Goal: Transaction & Acquisition: Purchase product/service

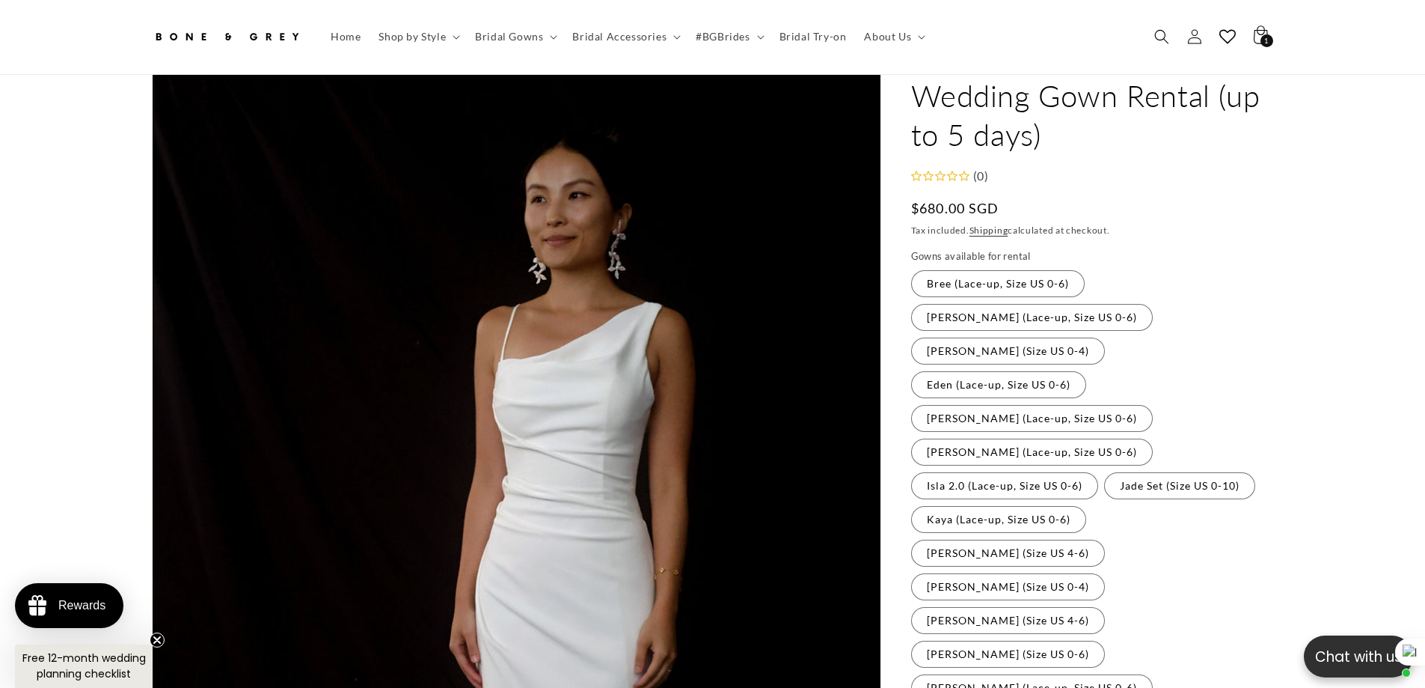
scroll to position [0, 412]
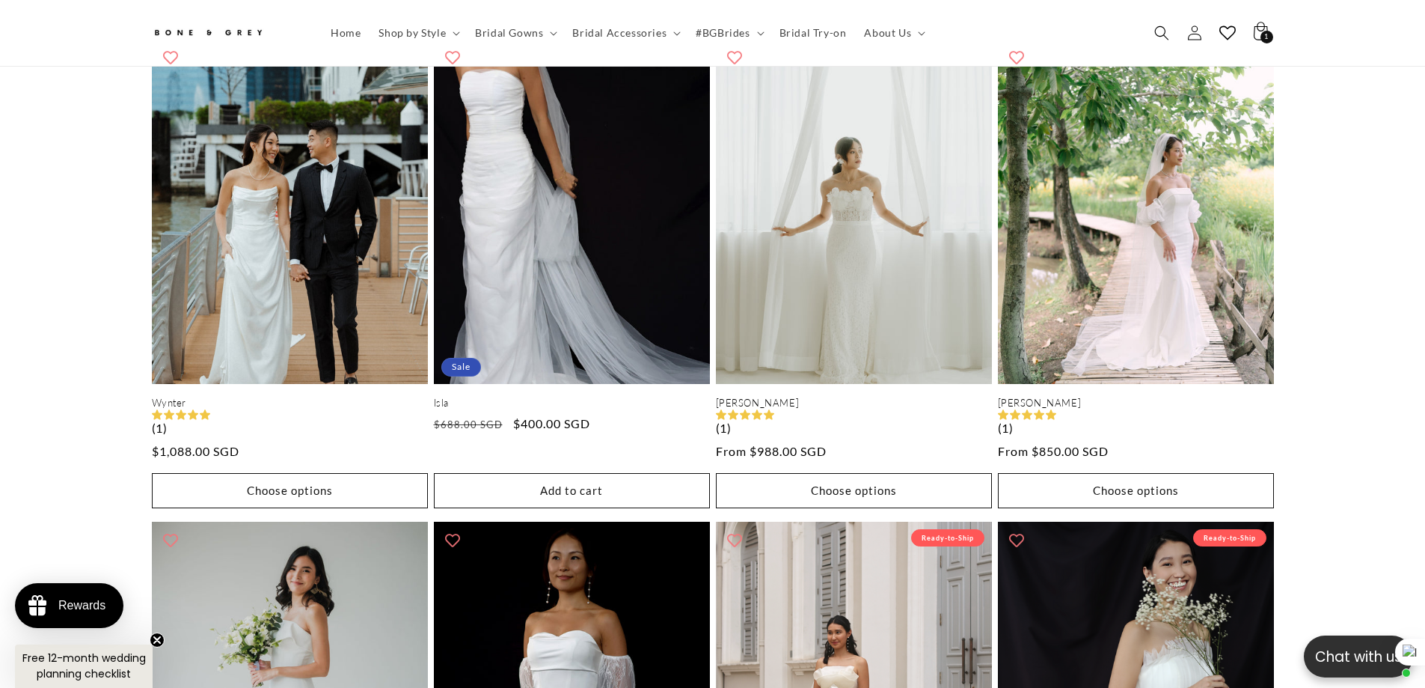
scroll to position [0, 412]
click at [1327, 428] on div "Elsa (with Neck Scarf) Elsa (with Neck Scarf) (1) Regular price From $1,280.00 …" at bounding box center [712, 263] width 1425 height 2378
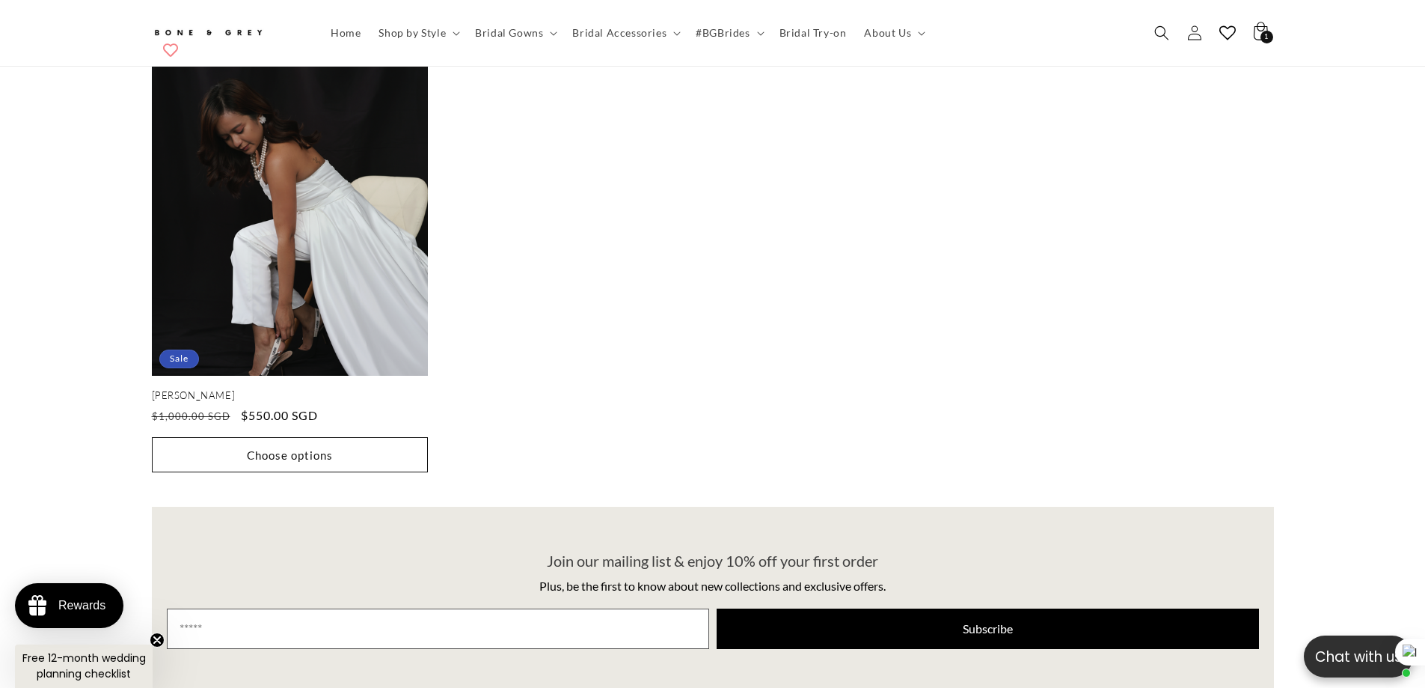
scroll to position [0, 0]
